Goal: Navigation & Orientation: Find specific page/section

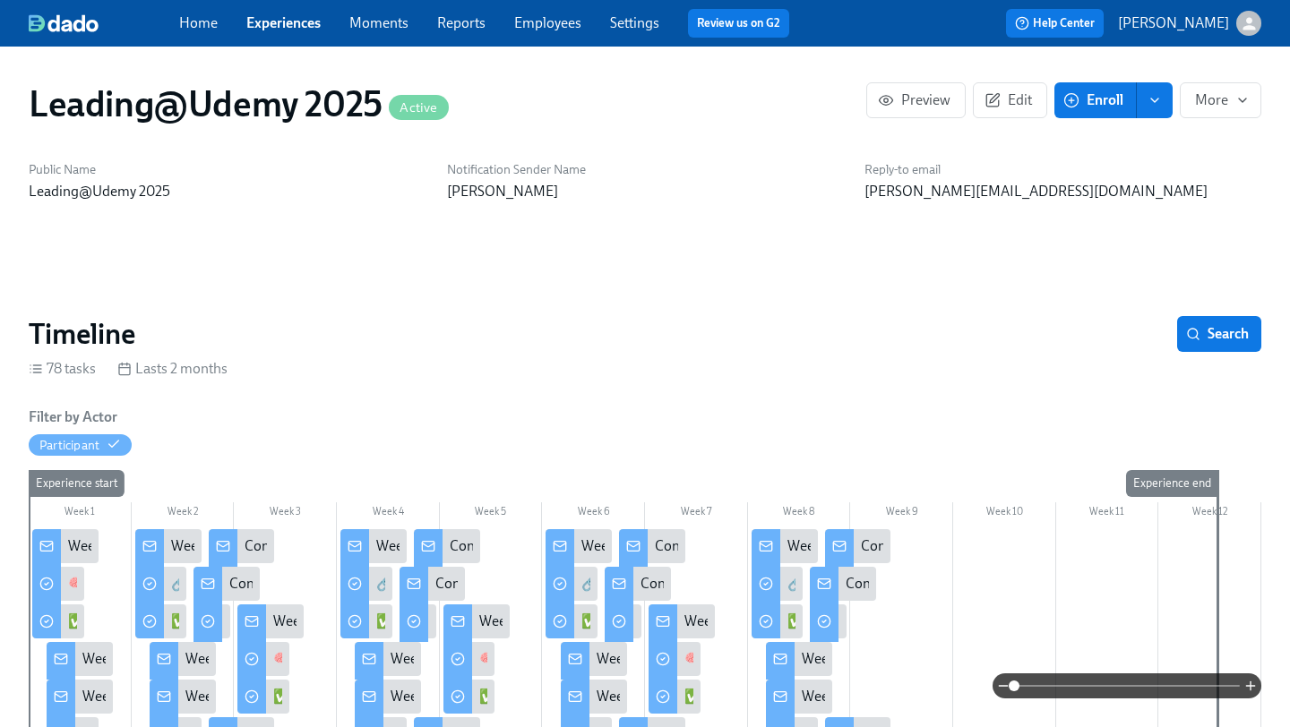
click at [195, 27] on link "Home" at bounding box center [198, 22] width 39 height 17
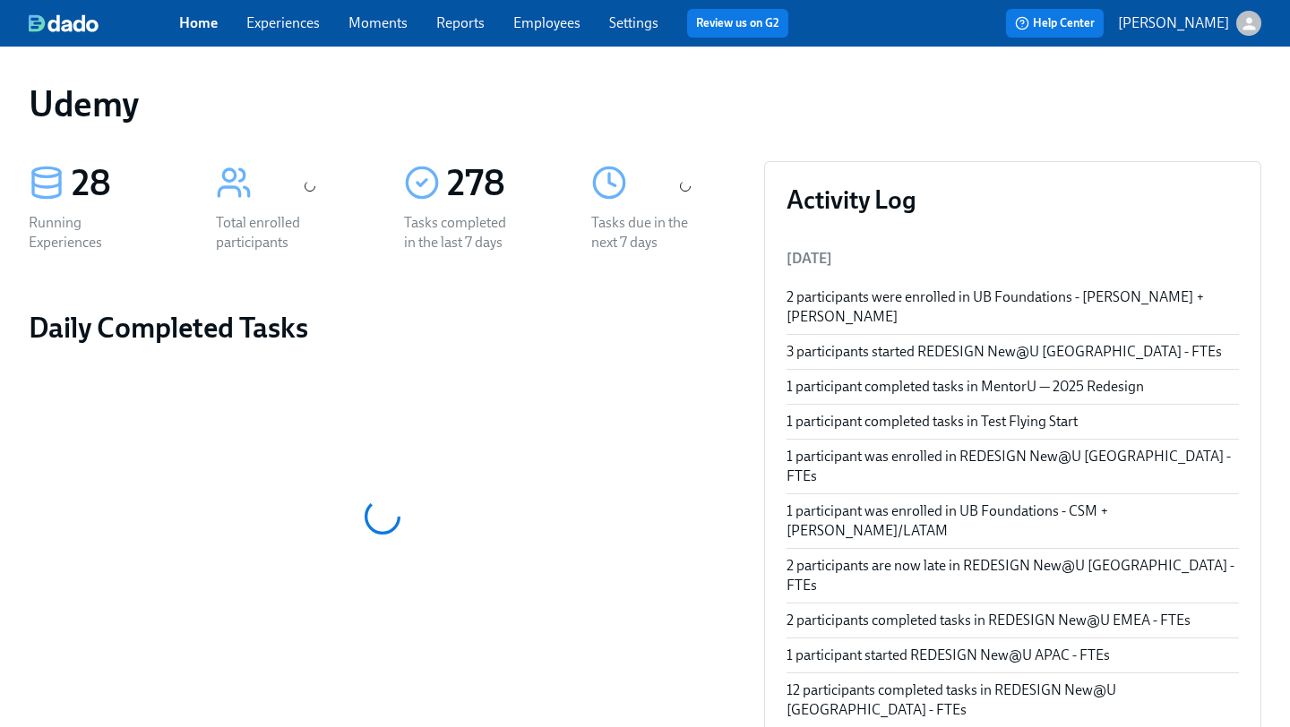
click at [297, 16] on link "Experiences" at bounding box center [282, 22] width 73 height 17
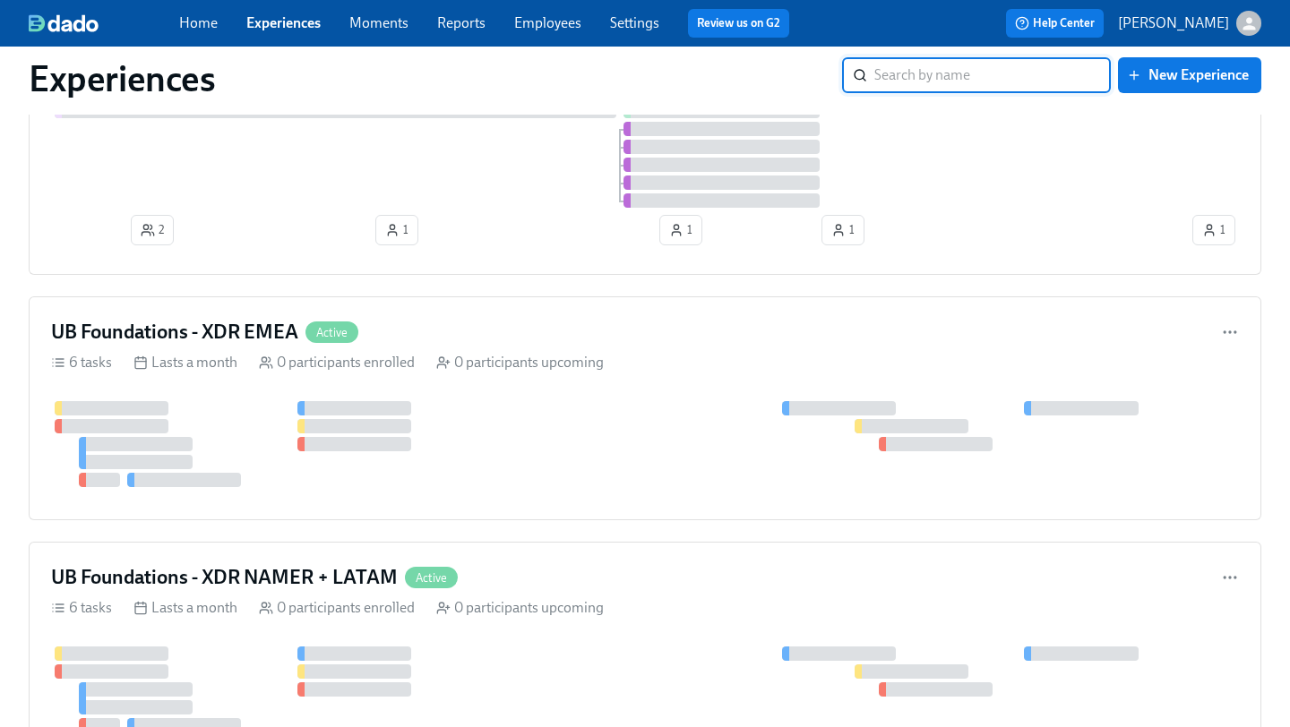
scroll to position [853, 0]
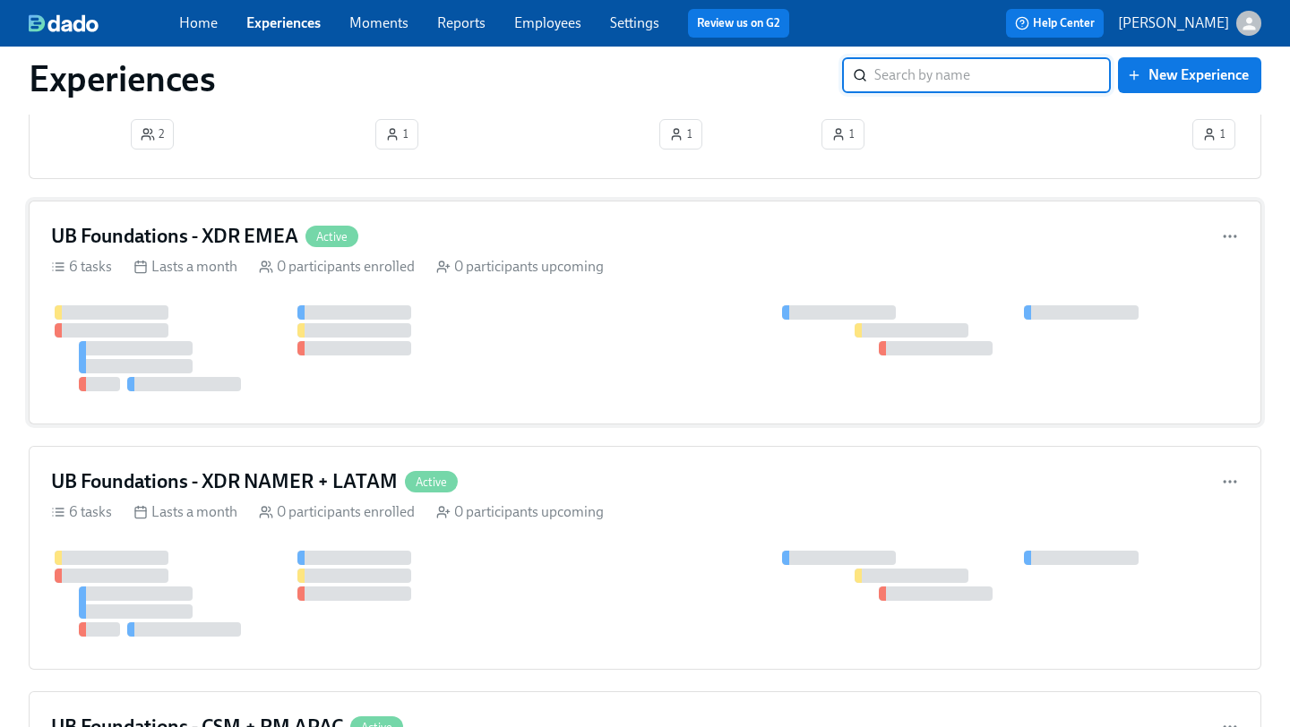
click at [250, 234] on h4 "UB Foundations - XDR EMEA" at bounding box center [174, 236] width 247 height 27
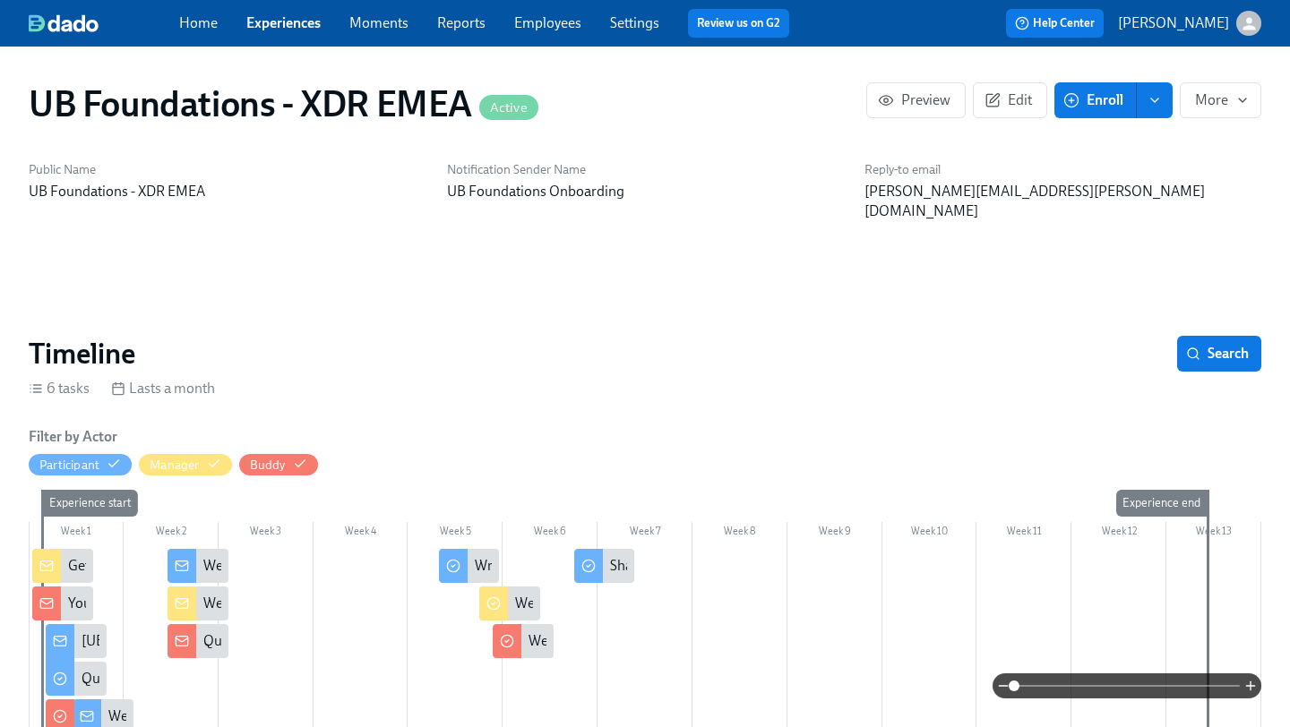
click at [198, 27] on link "Home" at bounding box center [198, 22] width 39 height 17
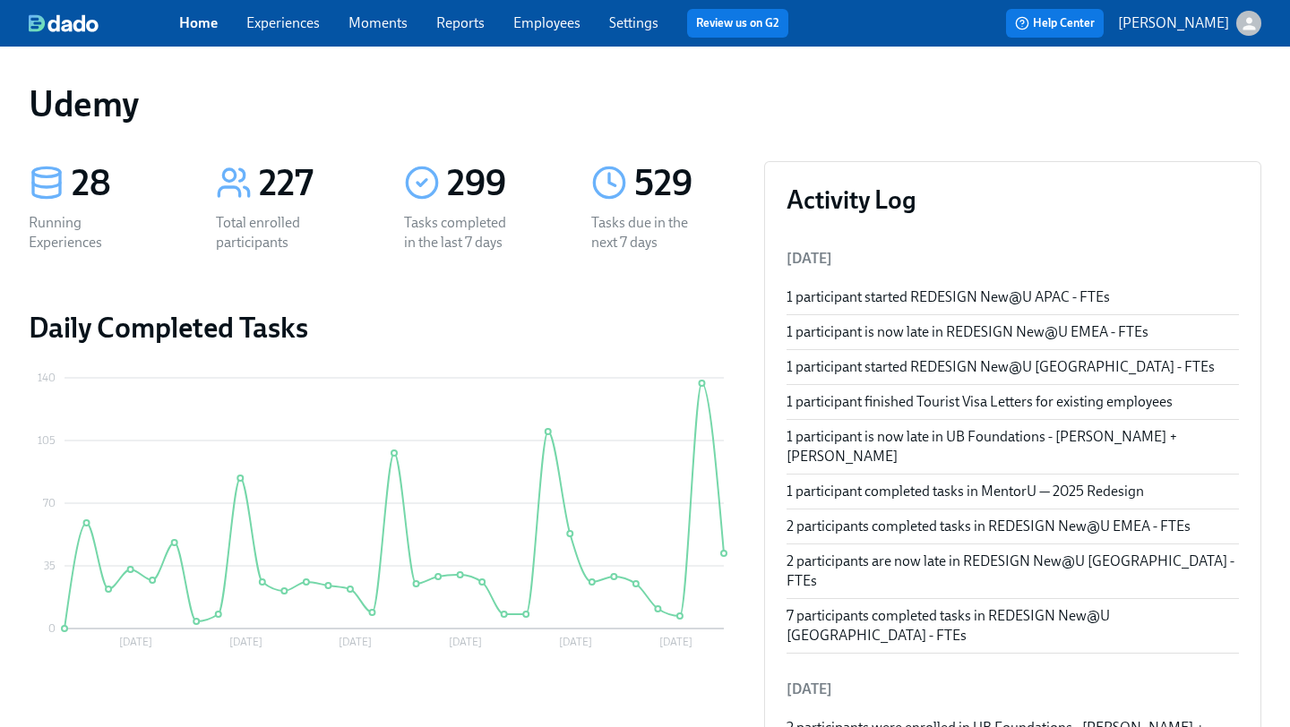
click at [280, 22] on link "Experiences" at bounding box center [282, 22] width 73 height 17
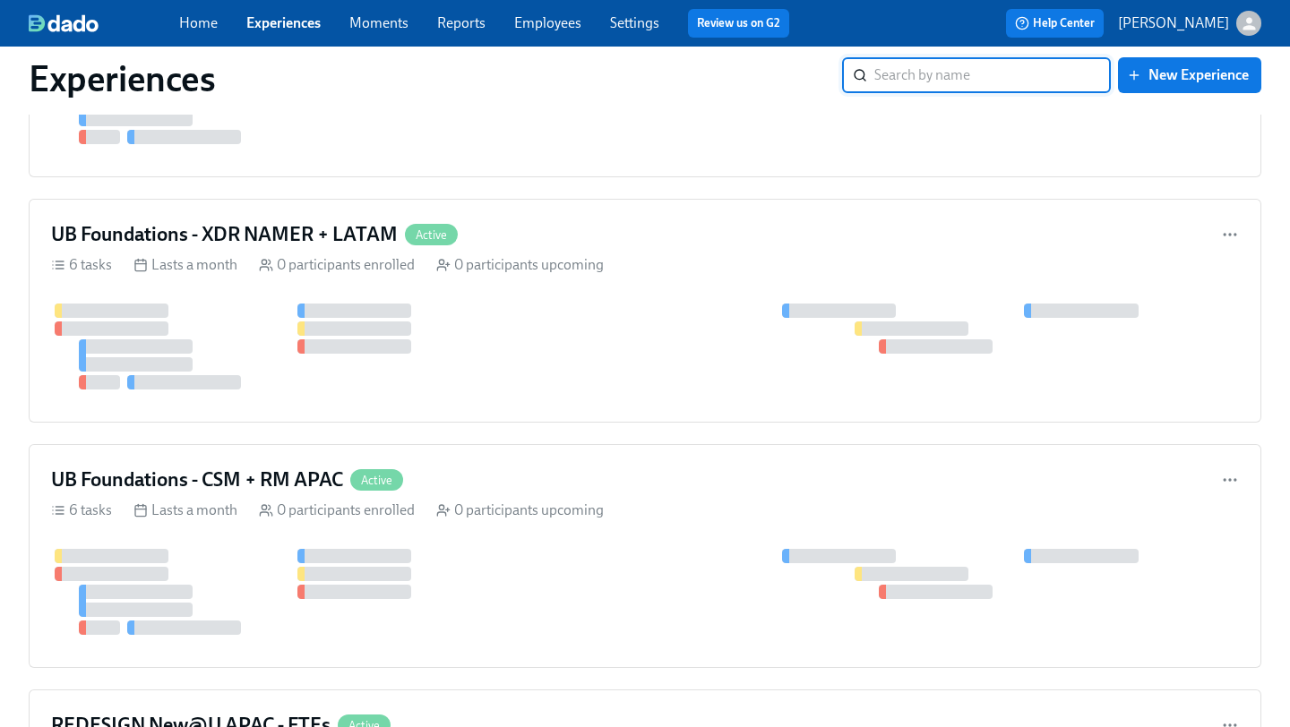
scroll to position [1150, 0]
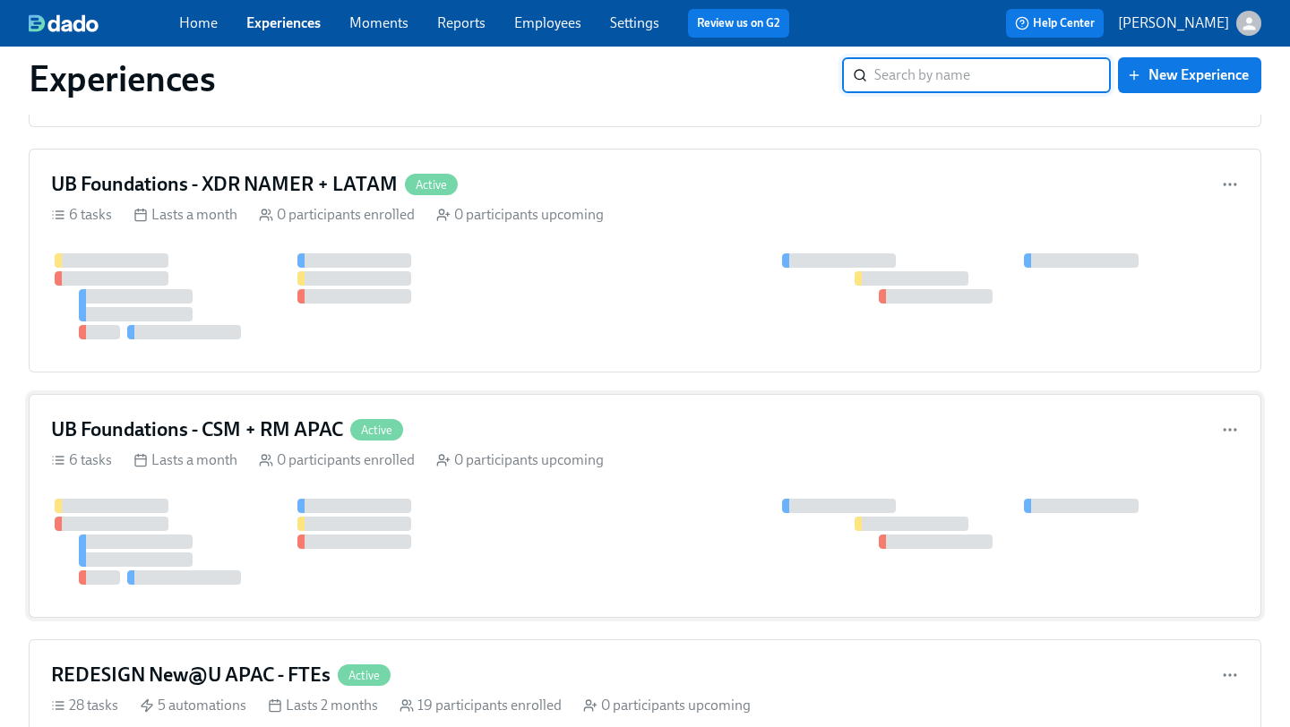
click at [309, 427] on h4 "UB Foundations - CSM + RM APAC" at bounding box center [197, 430] width 292 height 27
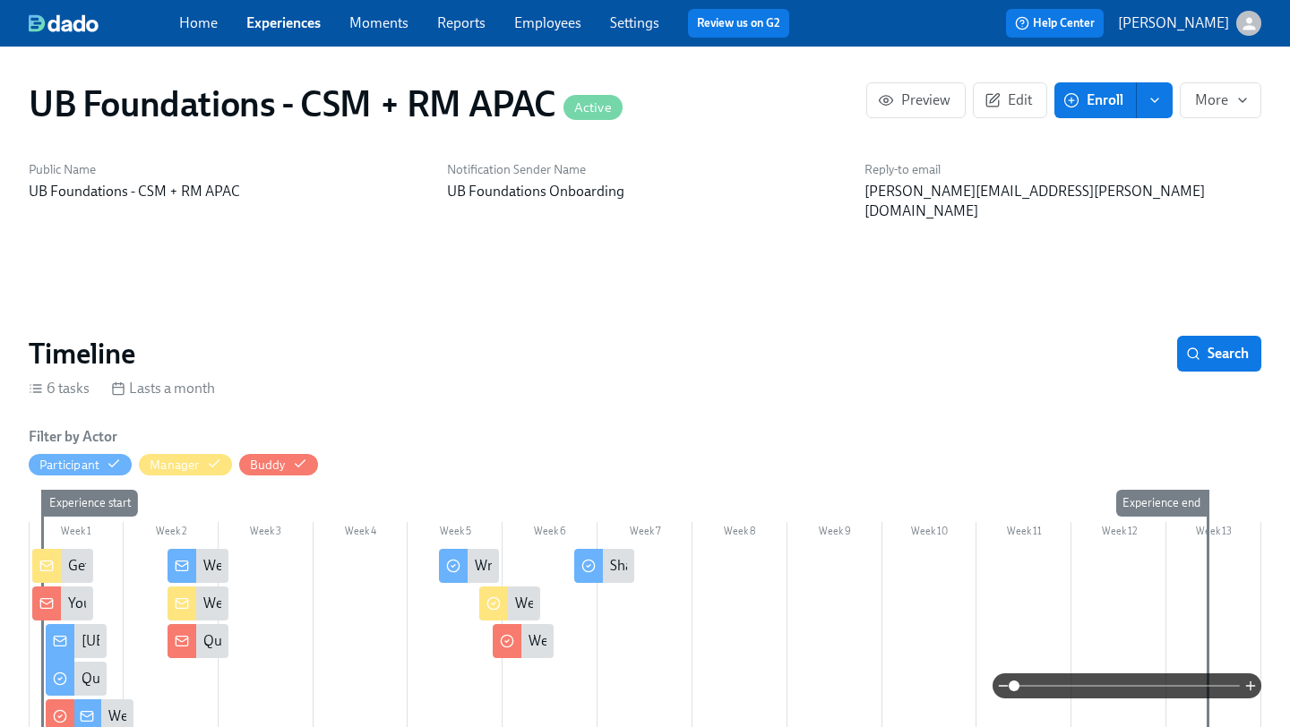
click at [203, 21] on link "Home" at bounding box center [198, 22] width 39 height 17
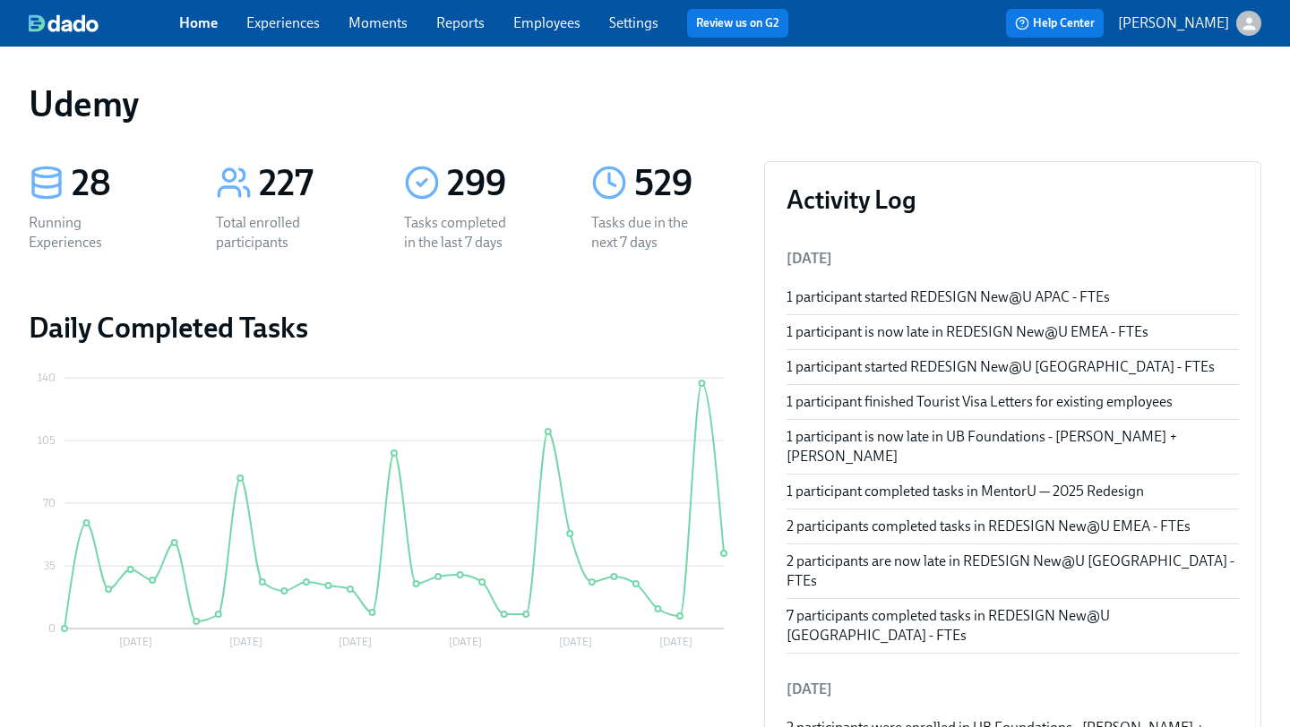
click at [205, 29] on link "Home" at bounding box center [198, 22] width 39 height 17
click at [285, 29] on link "Experiences" at bounding box center [282, 22] width 73 height 17
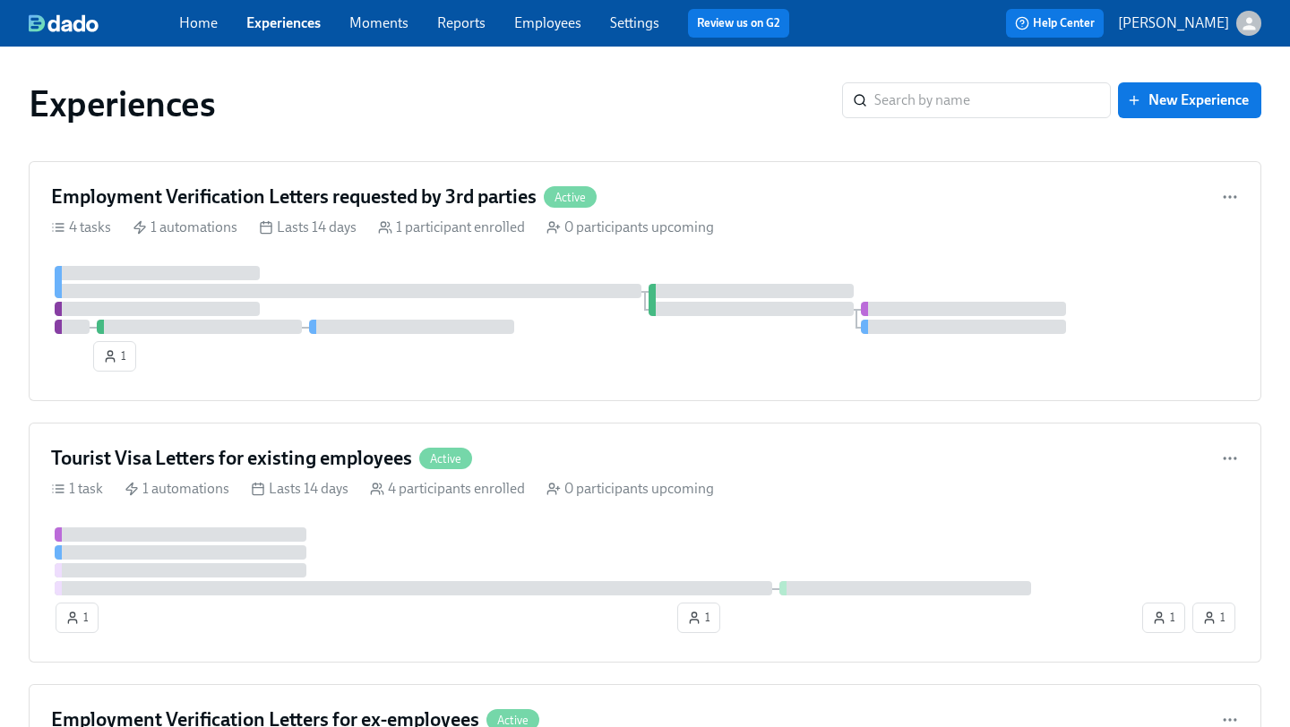
click at [206, 28] on link "Home" at bounding box center [198, 22] width 39 height 17
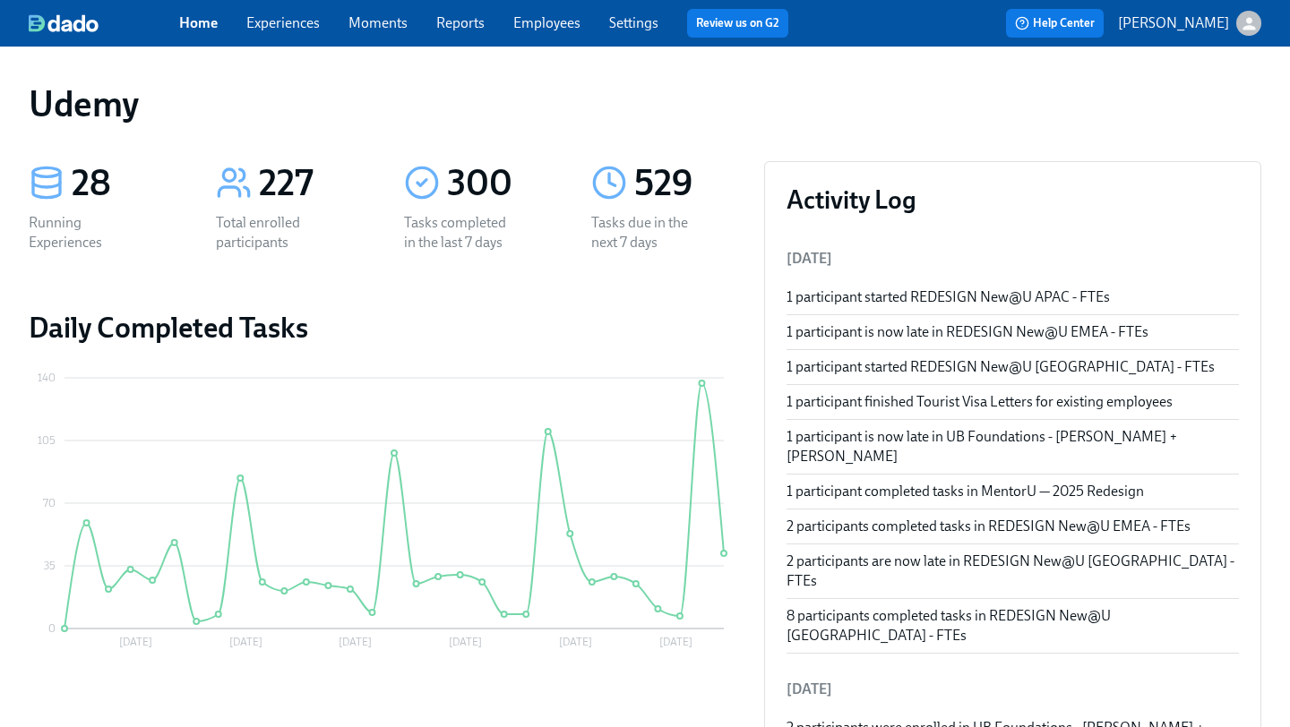
click at [198, 27] on link "Home" at bounding box center [198, 22] width 39 height 17
click at [280, 29] on link "Experiences" at bounding box center [282, 22] width 73 height 17
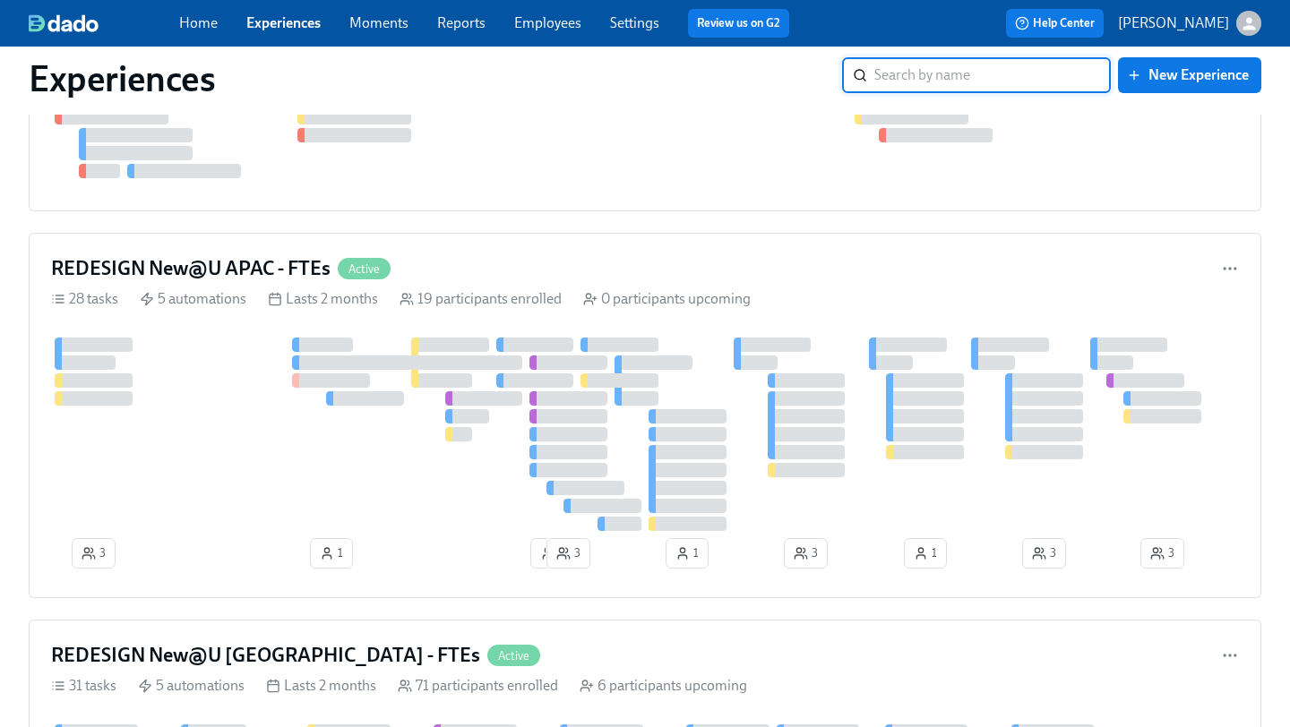
scroll to position [1579, 0]
